Goal: Find specific page/section: Find specific page/section

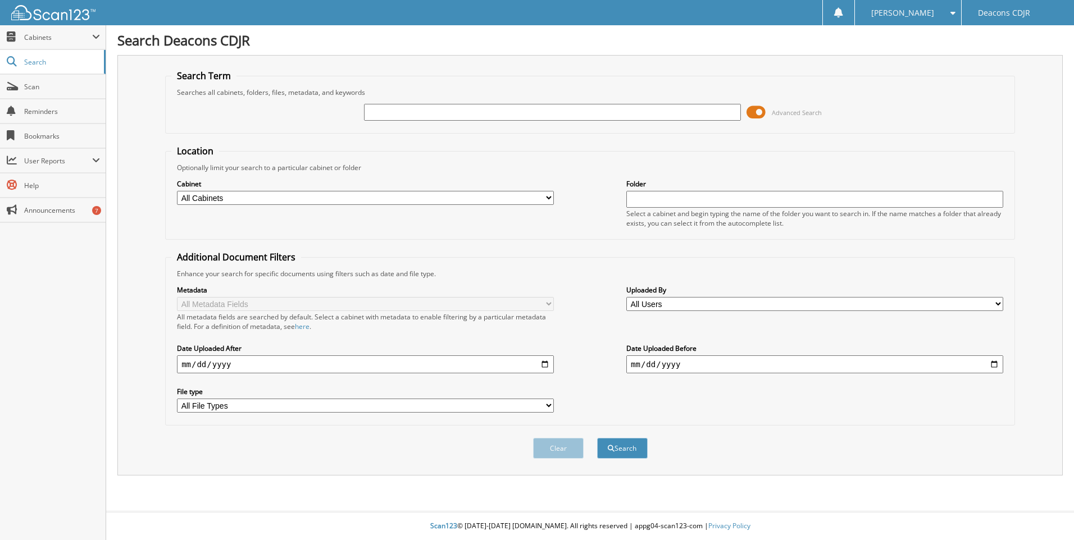
click at [416, 111] on input "text" at bounding box center [552, 112] width 377 height 17
type input "36431"
click at [597, 438] on button "Search" at bounding box center [622, 448] width 51 height 21
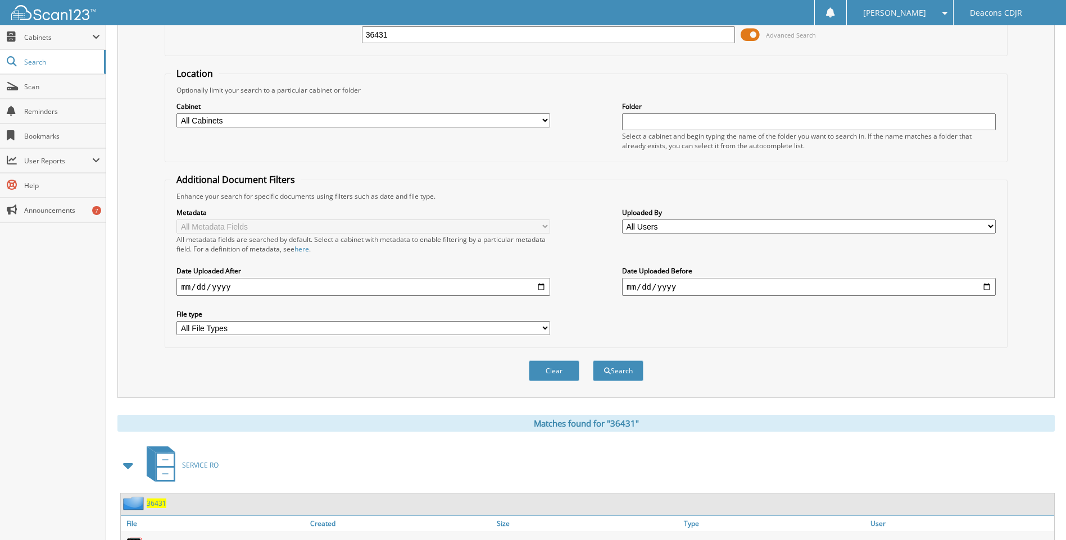
scroll to position [337, 0]
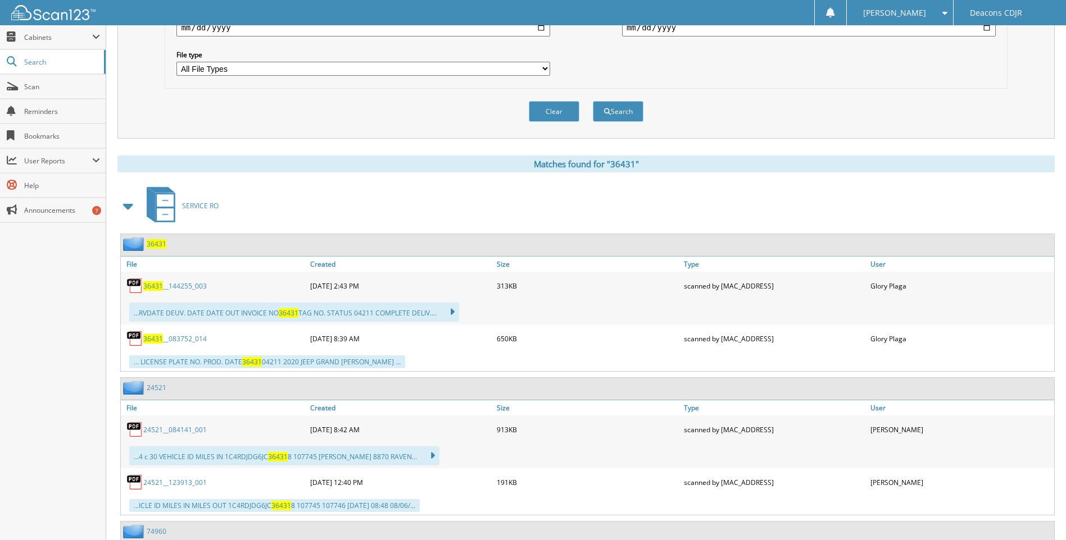
click at [156, 340] on span "36431" at bounding box center [153, 339] width 20 height 10
